Goal: Information Seeking & Learning: Learn about a topic

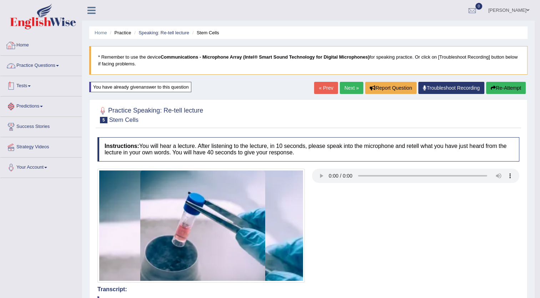
click at [26, 43] on link "Home" at bounding box center [40, 44] width 81 height 18
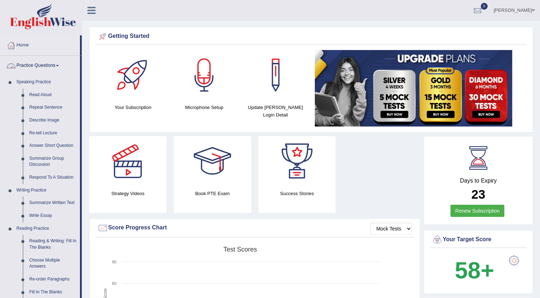
click at [51, 62] on link "Practice Questions" at bounding box center [40, 65] width 80 height 18
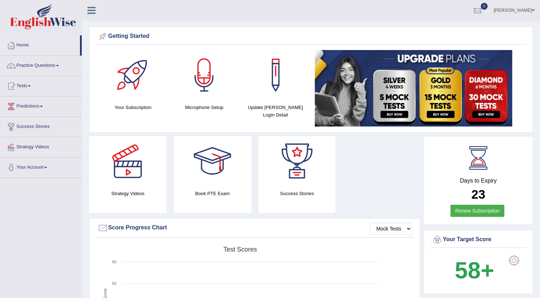
click at [31, 86] on span at bounding box center [29, 85] width 3 height 1
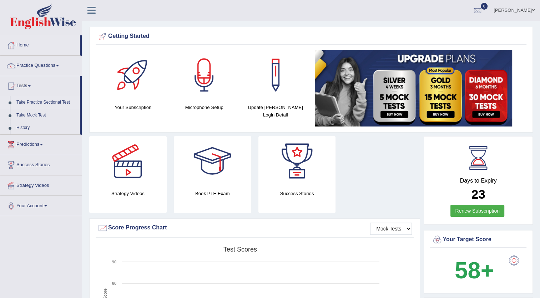
click at [50, 103] on link "Take Practice Sectional Test" at bounding box center [46, 102] width 67 height 13
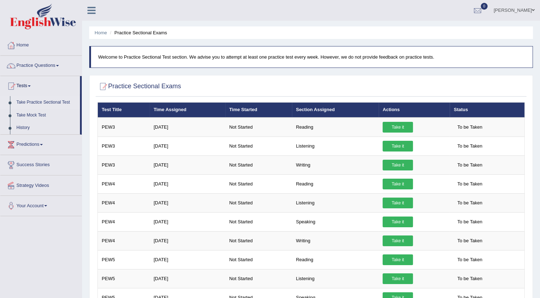
click at [66, 100] on link "Take Practice Sectional Test" at bounding box center [46, 102] width 67 height 13
click at [44, 65] on link "Practice Questions" at bounding box center [40, 65] width 81 height 18
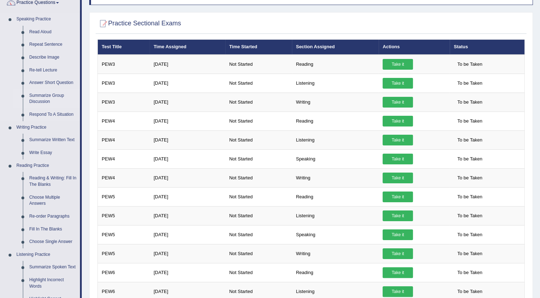
scroll to position [71, 0]
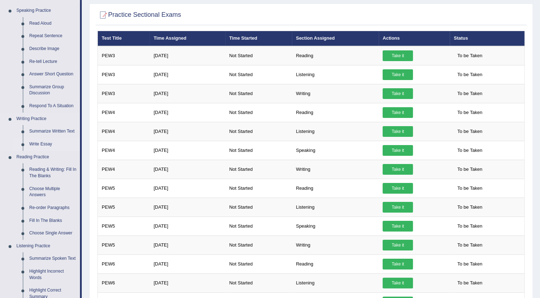
click at [41, 142] on link "Write Essay" at bounding box center [53, 144] width 54 height 13
